Goal: Task Accomplishment & Management: Use online tool/utility

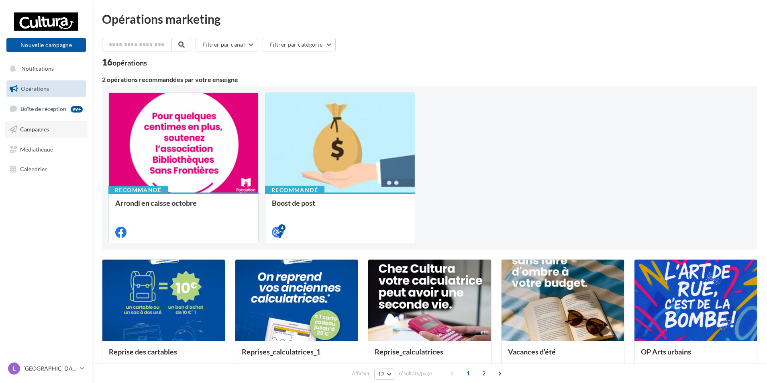
click at [32, 131] on span "Campagnes" at bounding box center [34, 129] width 29 height 7
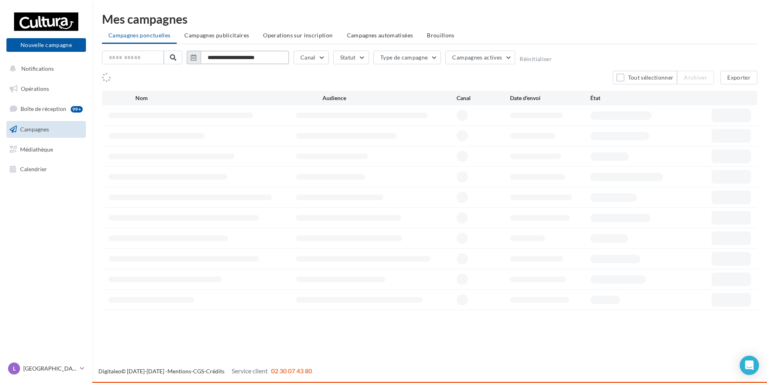
click at [224, 55] on input "**********" at bounding box center [244, 58] width 89 height 14
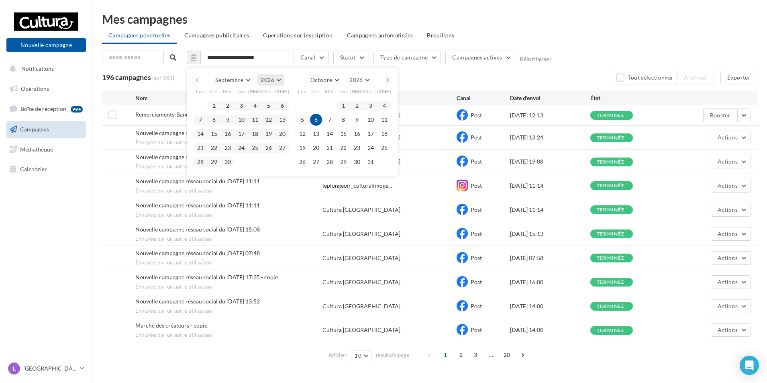
click at [277, 79] on button "2026" at bounding box center [270, 79] width 26 height 11
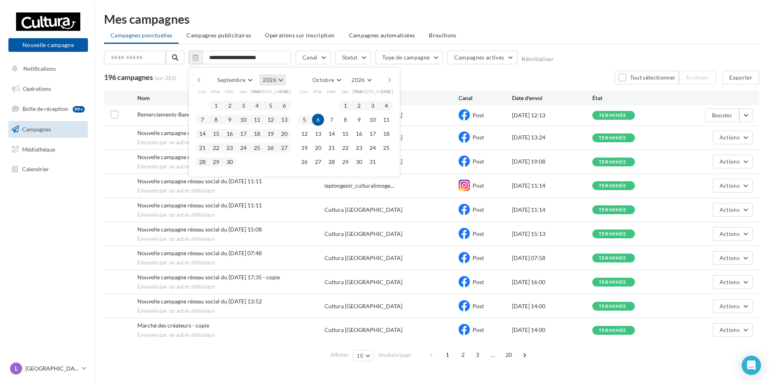
scroll to position [87, 0]
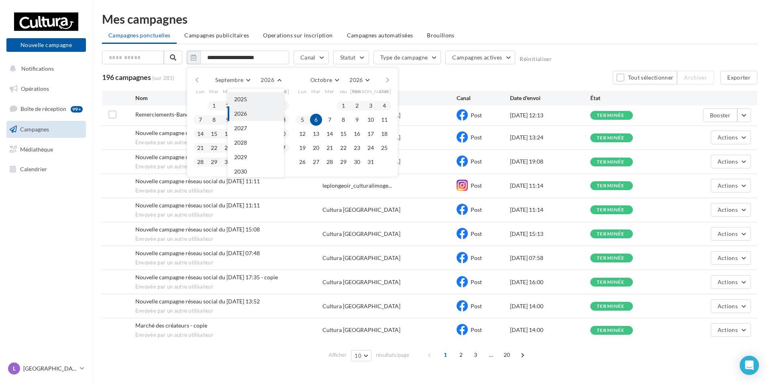
click at [260, 98] on button "2025" at bounding box center [256, 99] width 56 height 14
click at [201, 104] on button "1" at bounding box center [200, 106] width 12 height 12
click at [215, 161] on button "30" at bounding box center [214, 162] width 12 height 12
type input "**********"
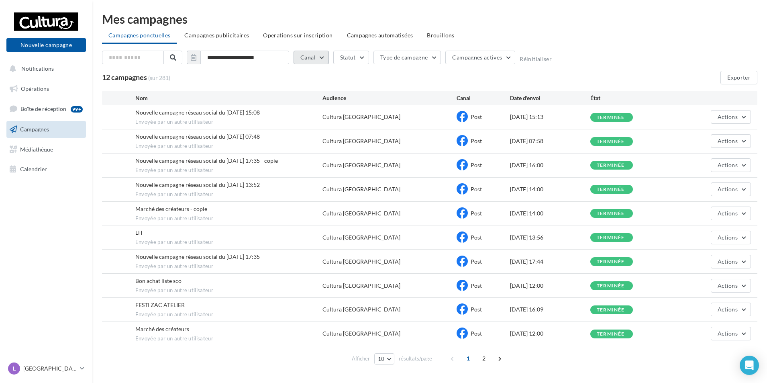
click at [321, 56] on button "Canal" at bounding box center [311, 58] width 35 height 14
click at [299, 86] on div "Facebook Instagram" at bounding box center [354, 97] width 120 height 59
click at [302, 87] on label at bounding box center [304, 86] width 8 height 8
click at [435, 79] on div "12 campagnes (sur 281) Exporter" at bounding box center [430, 78] width 656 height 14
click at [485, 350] on div "Afficher 10 10 25 50 100 résultats/page 1 2" at bounding box center [430, 358] width 656 height 19
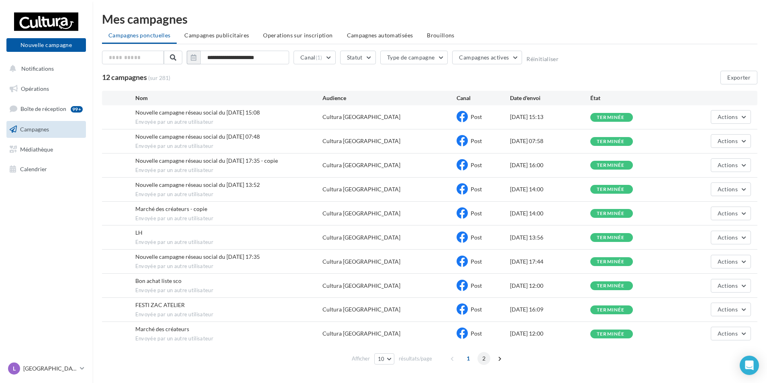
click at [487, 353] on span "2" at bounding box center [484, 358] width 13 height 13
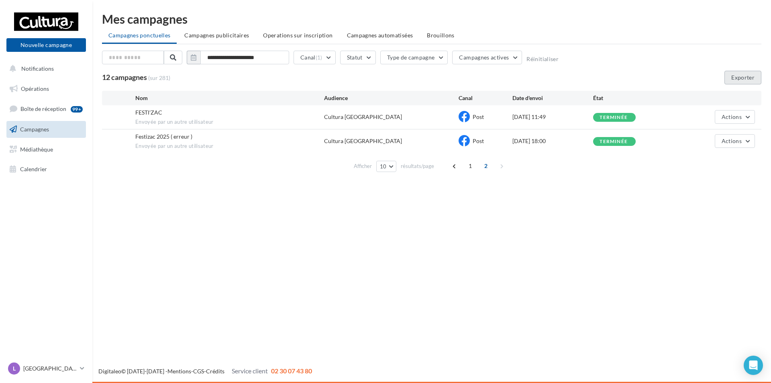
click at [742, 79] on button "Exporter" at bounding box center [743, 78] width 37 height 14
click at [329, 62] on button "Canal (1)" at bounding box center [315, 58] width 42 height 14
click at [304, 85] on div "**********" at bounding box center [432, 113] width 660 height 125
click at [324, 59] on button "Canal (1)" at bounding box center [315, 58] width 42 height 14
click at [307, 86] on icon at bounding box center [305, 86] width 6 height 6
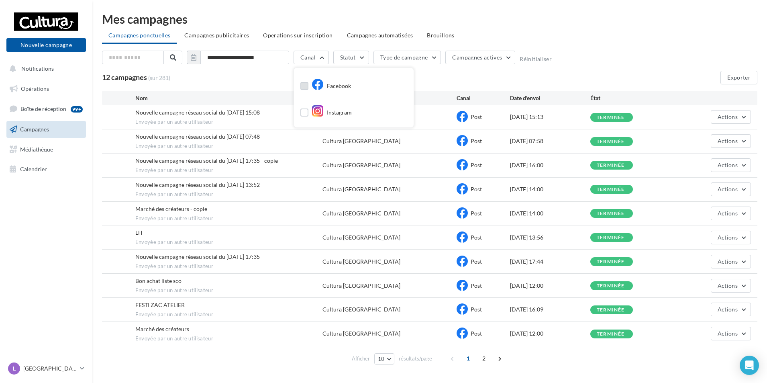
drag, startPoint x: 305, startPoint y: 110, endPoint x: 338, endPoint y: 111, distance: 33.0
click at [305, 110] on label at bounding box center [304, 112] width 8 height 8
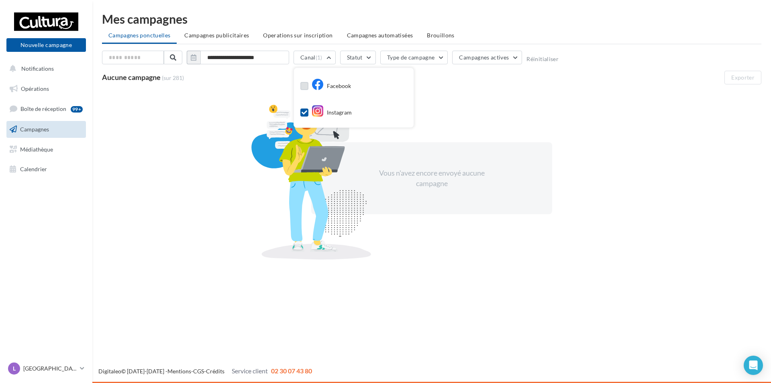
click at [433, 79] on div "Aucune campagne (sur 281) Exporter" at bounding box center [432, 78] width 660 height 14
click at [82, 366] on icon at bounding box center [82, 368] width 4 height 7
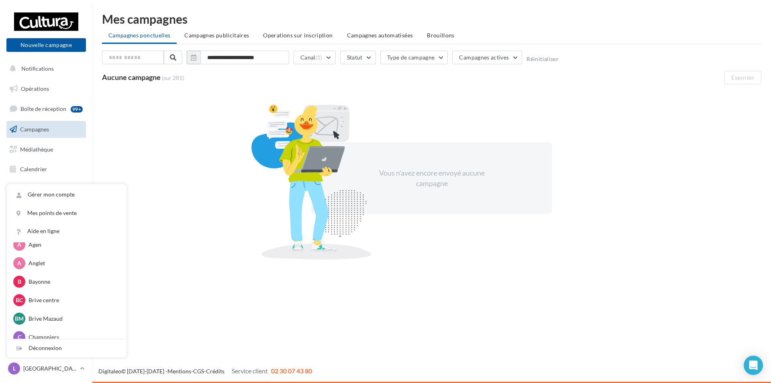
scroll to position [129, 0]
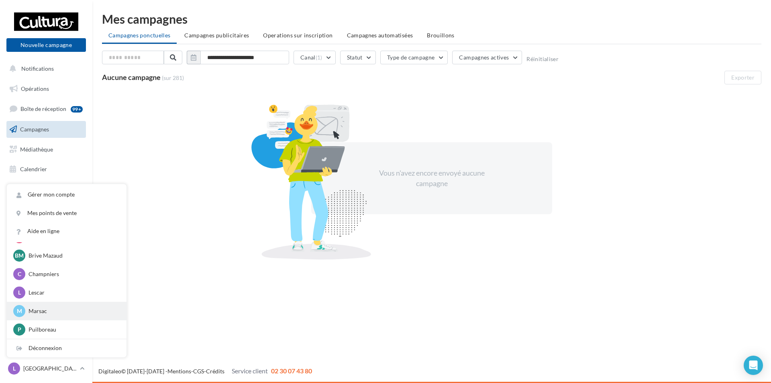
click at [44, 309] on p "Marsac" at bounding box center [73, 311] width 88 height 8
